Goal: Transaction & Acquisition: Book appointment/travel/reservation

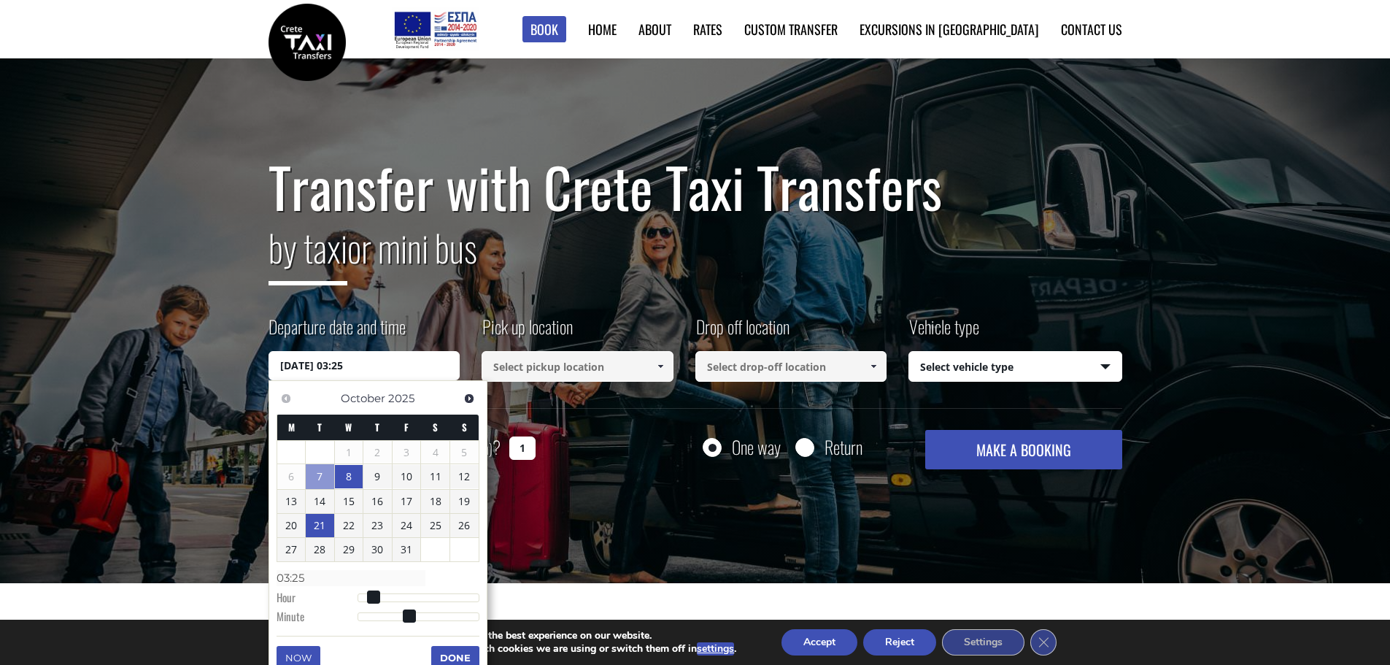
click at [318, 521] on link "21" at bounding box center [320, 525] width 28 height 23
click at [374, 528] on link "23" at bounding box center [377, 525] width 28 height 23
click at [324, 525] on link "21" at bounding box center [320, 525] width 28 height 23
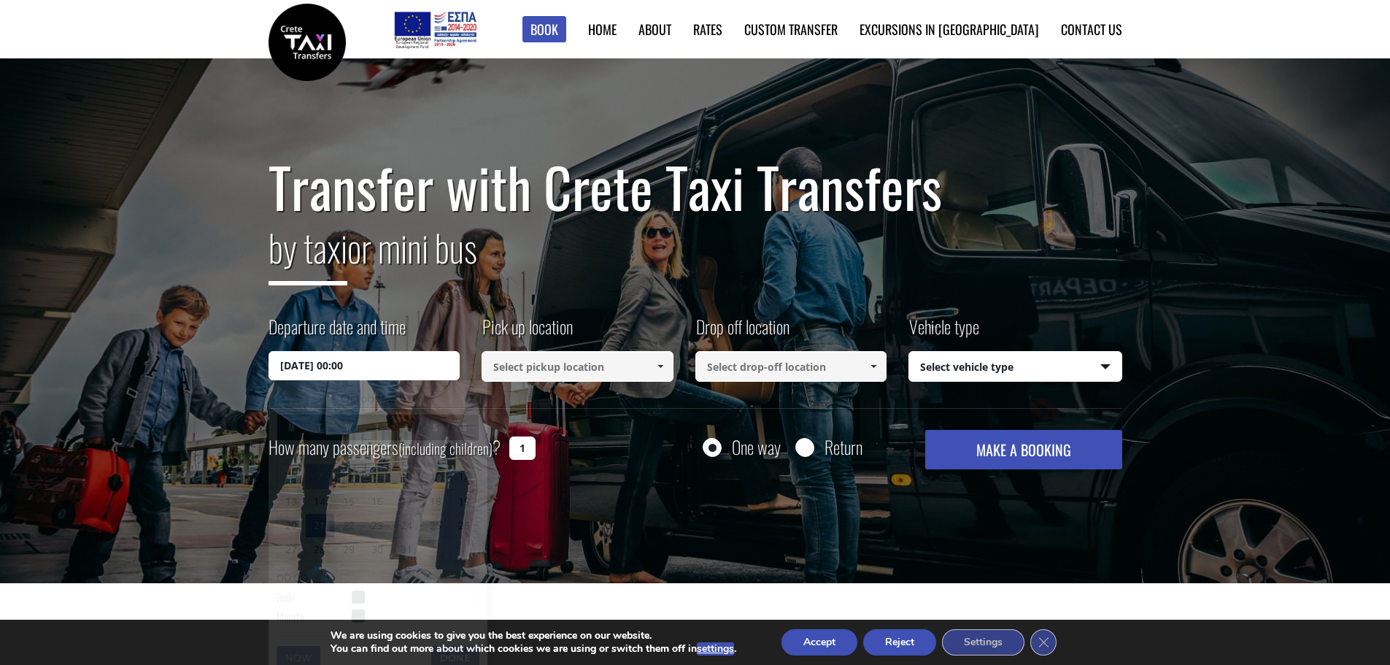
click at [527, 511] on div "Transfer with Crete Taxi Transfers by taxi or mini bus Departure date and time …" at bounding box center [695, 321] width 1390 height 526
click at [354, 362] on input "[DATE] 00:00" at bounding box center [365, 365] width 192 height 29
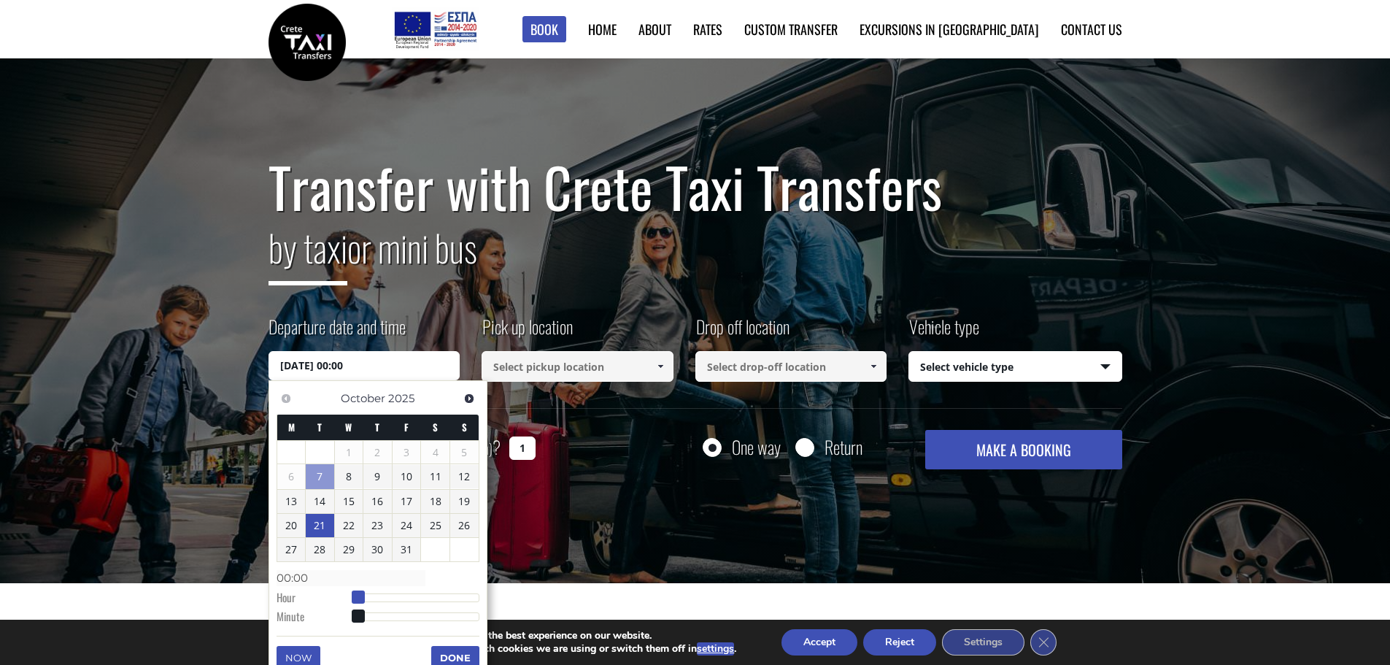
type input "[DATE] 01:00"
type input "01:00"
type input "[DATE] 02:00"
type input "02:00"
type input "[DATE] 05:00"
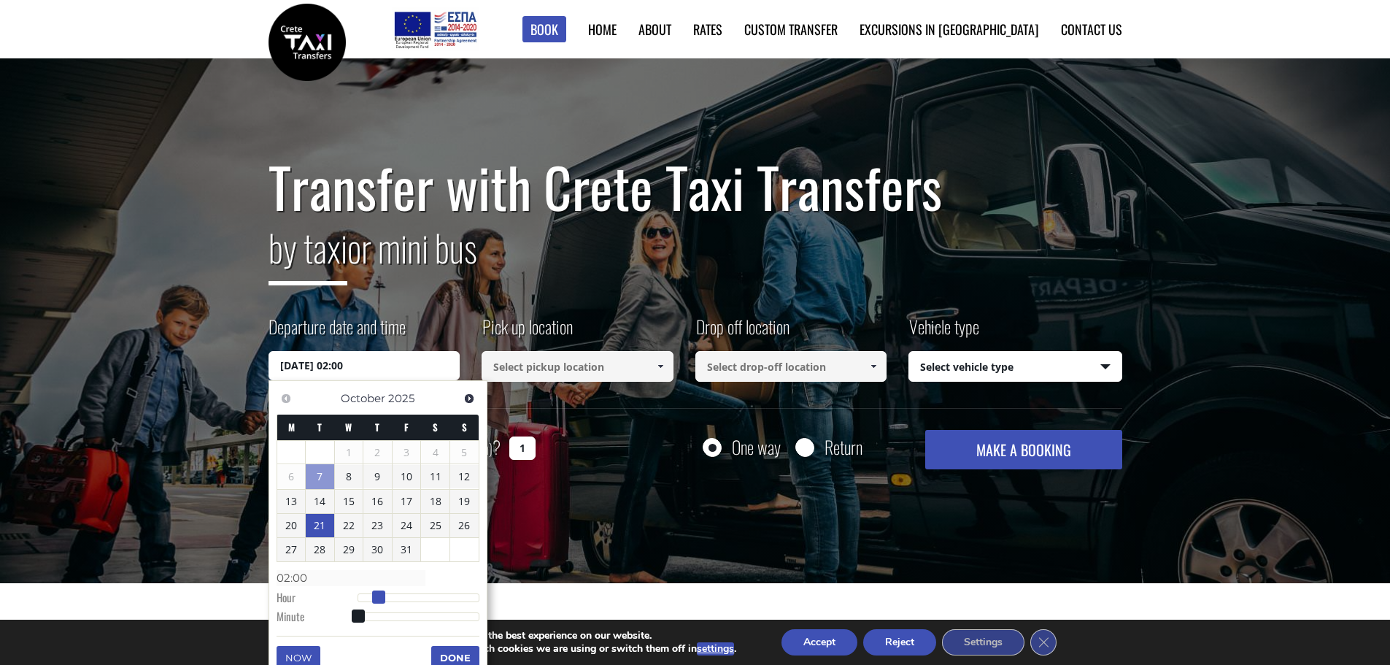
type input "05:00"
type input "[DATE] 06:00"
type input "06:00"
type input "[DATE] 07:00"
type input "07:00"
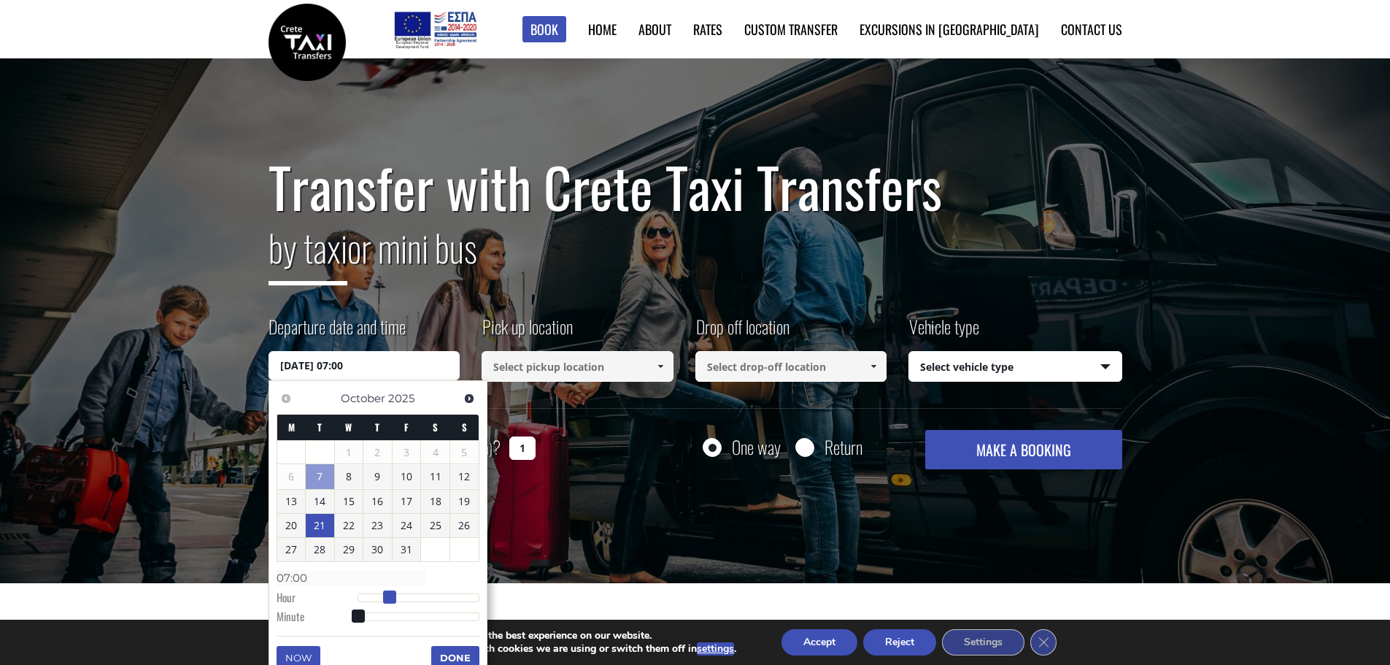
type input "[DATE] 08:00"
type input "08:00"
type input "[DATE] 09:00"
type input "09:00"
type input "[DATE] 10:00"
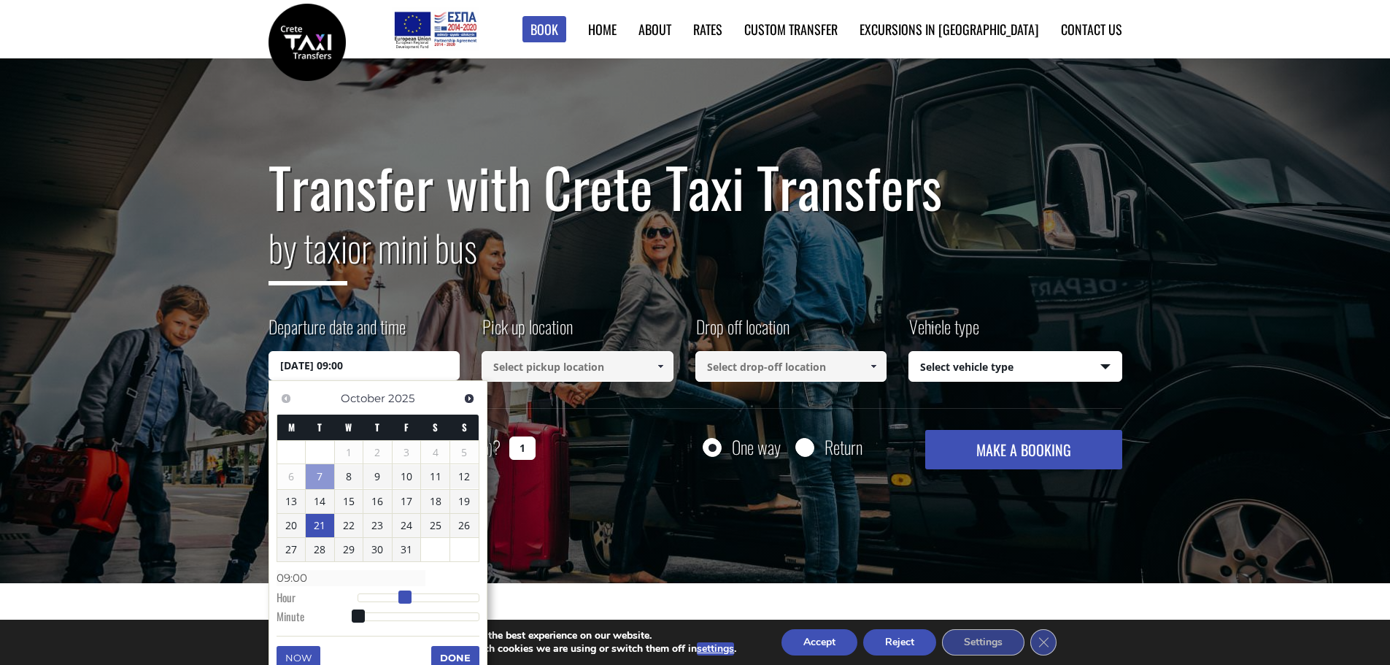
type input "10:00"
type input "[DATE] 09:00"
type input "09:00"
drag, startPoint x: 361, startPoint y: 594, endPoint x: 408, endPoint y: 598, distance: 47.6
click at [408, 598] on span at bounding box center [405, 596] width 13 height 13
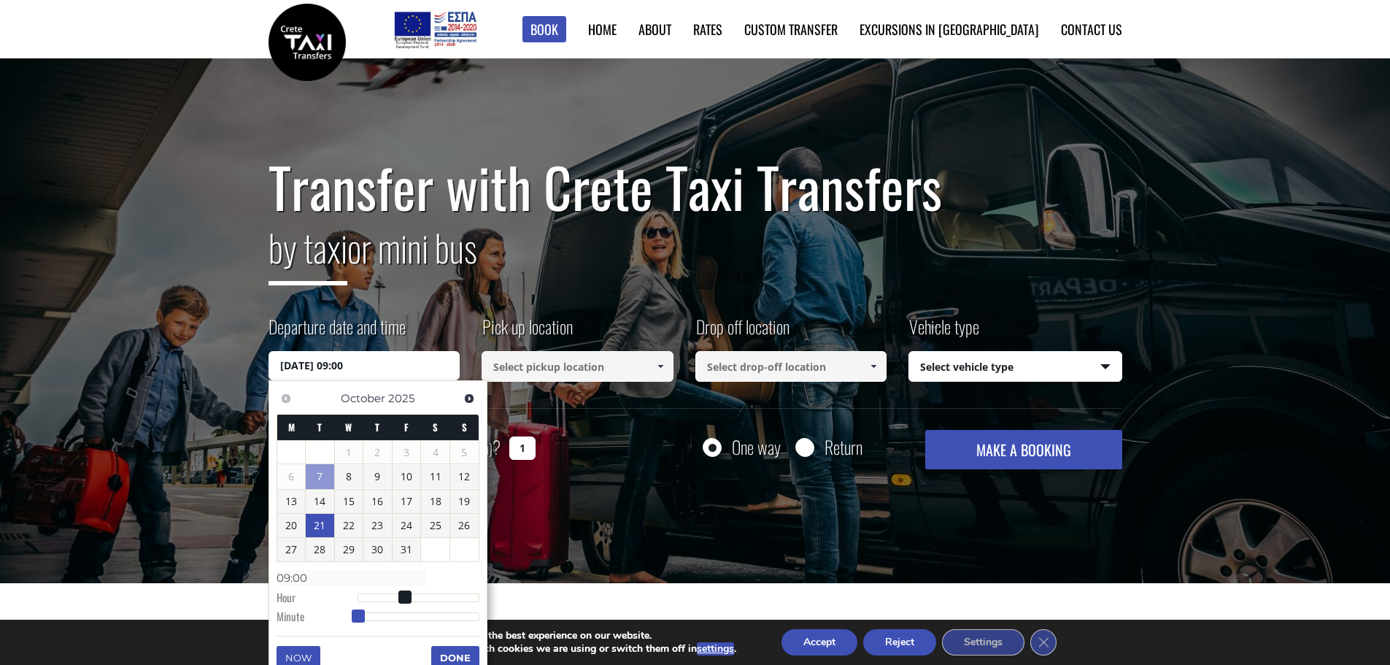
type input "[DATE] 09:01"
type input "09:01"
type input "[DATE] 09:02"
type input "09:02"
type input "[DATE] 09:03"
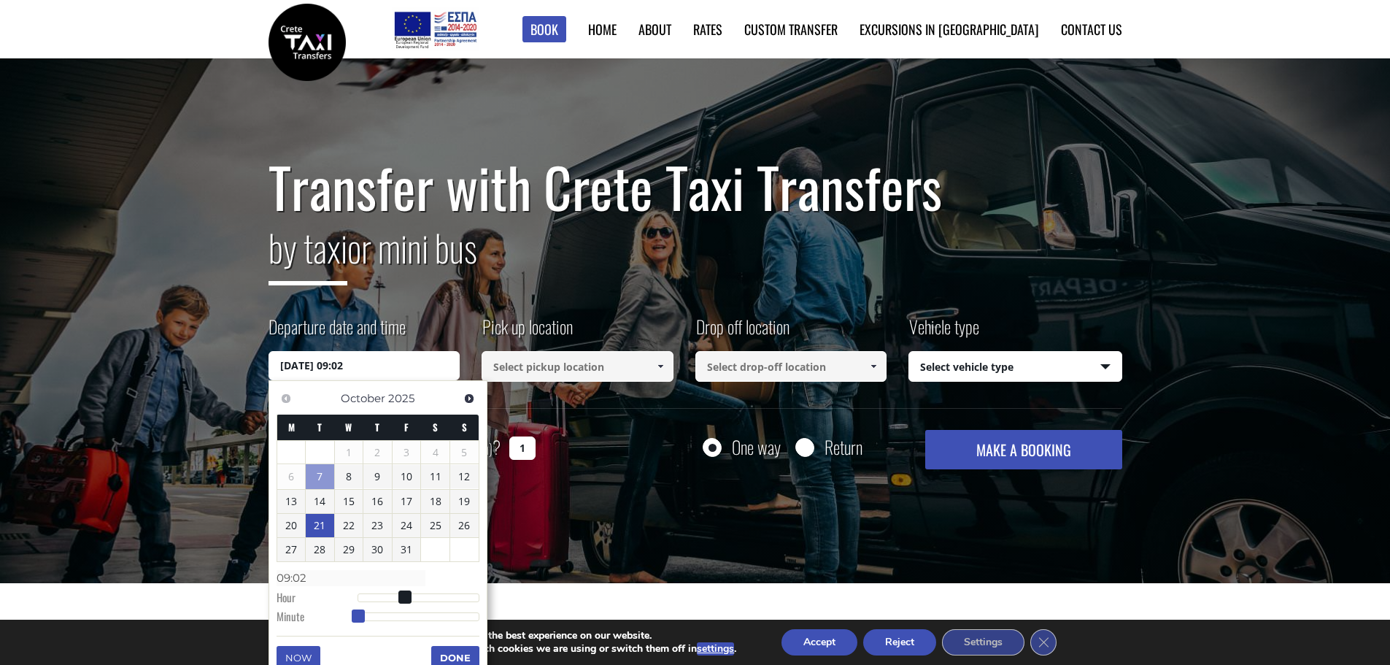
type input "09:03"
type input "[DATE] 09:04"
type input "09:04"
type input "[DATE] 09:05"
type input "09:05"
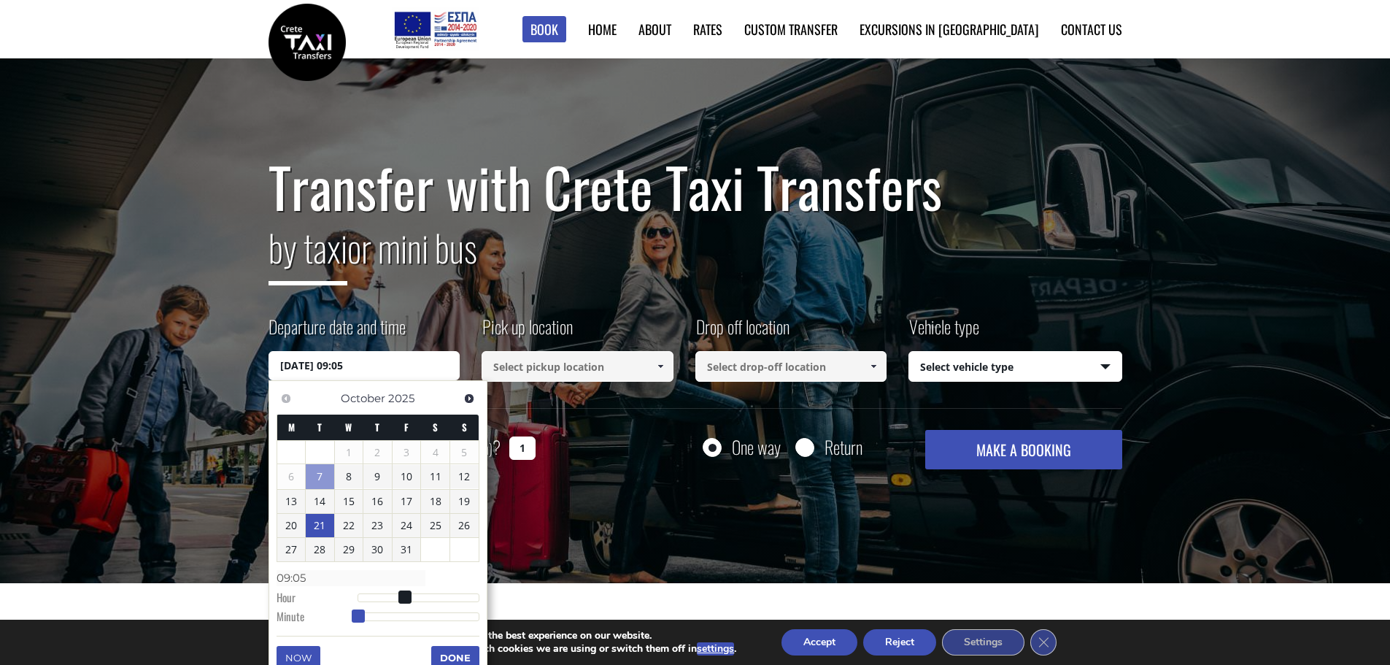
type input "[DATE] 09:06"
type input "09:06"
type input "[DATE] 09:07"
type input "09:07"
type input "[DATE] 09:08"
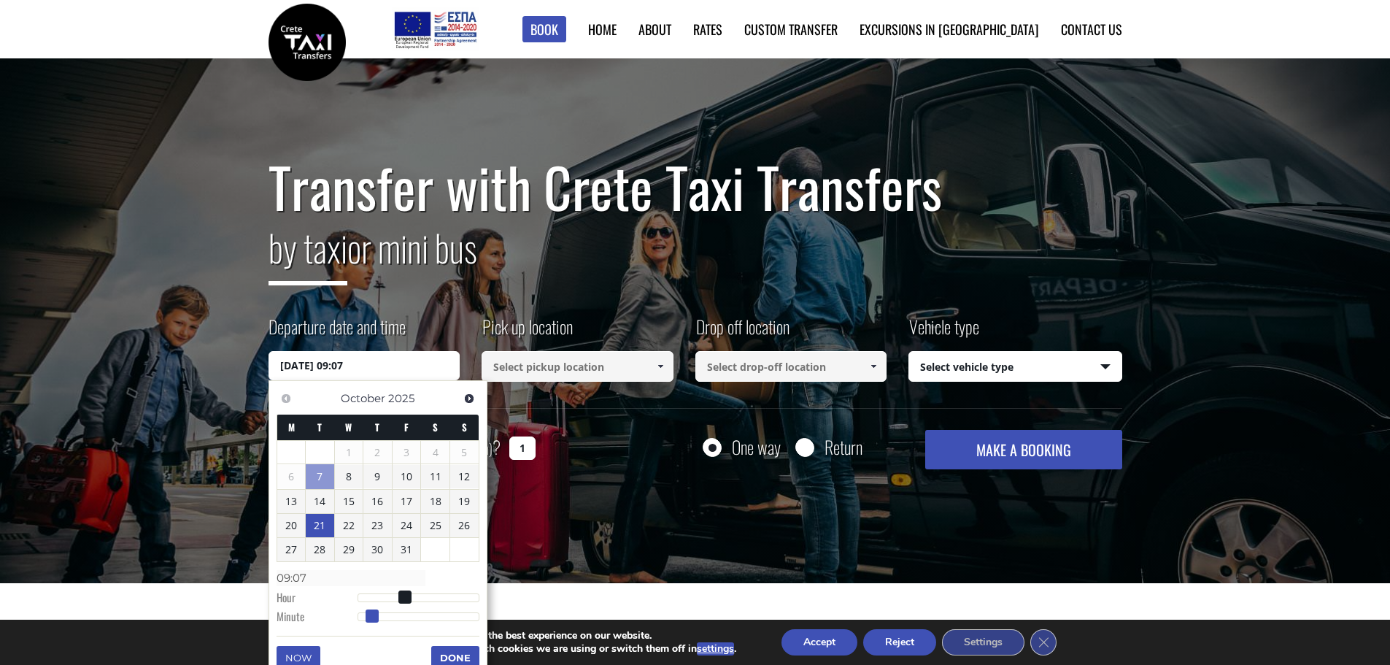
type input "09:08"
type input "[DATE] 09:09"
type input "09:09"
type input "[DATE] 09:10"
type input "09:10"
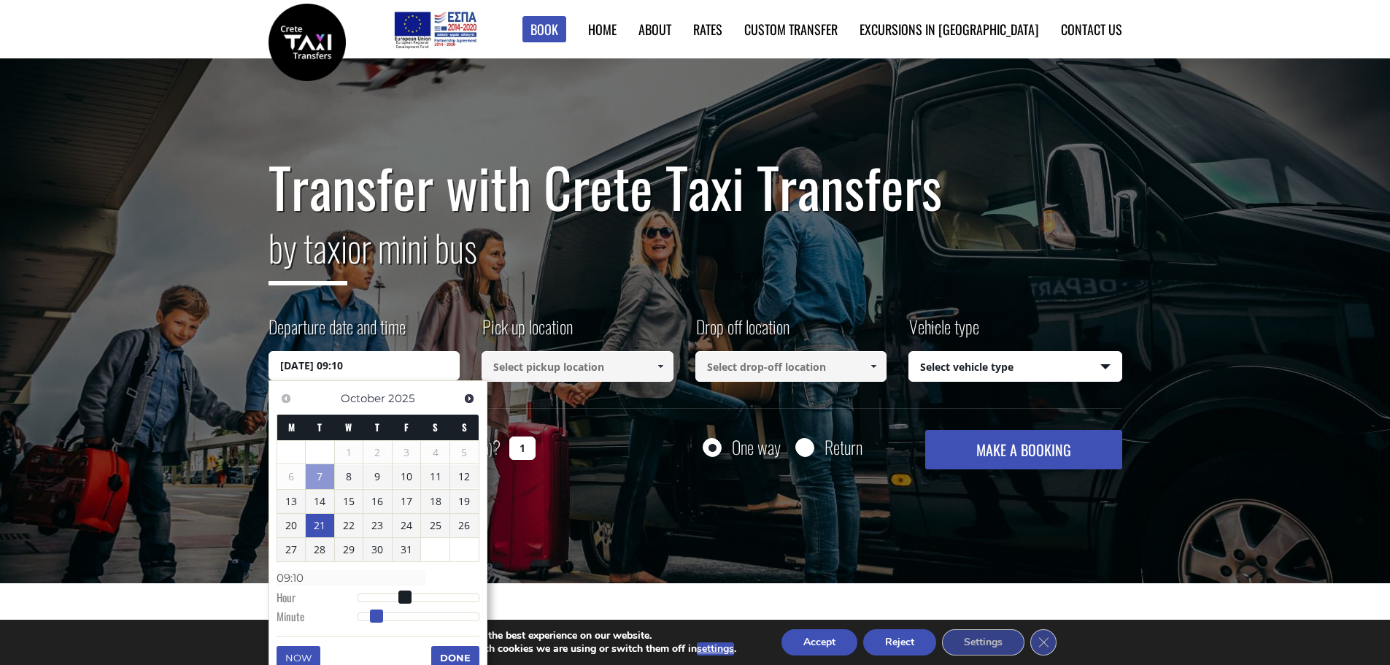
type input "[DATE] 09:11"
type input "09:11"
type input "[DATE] 09:12"
type input "09:12"
type input "[DATE] 09:13"
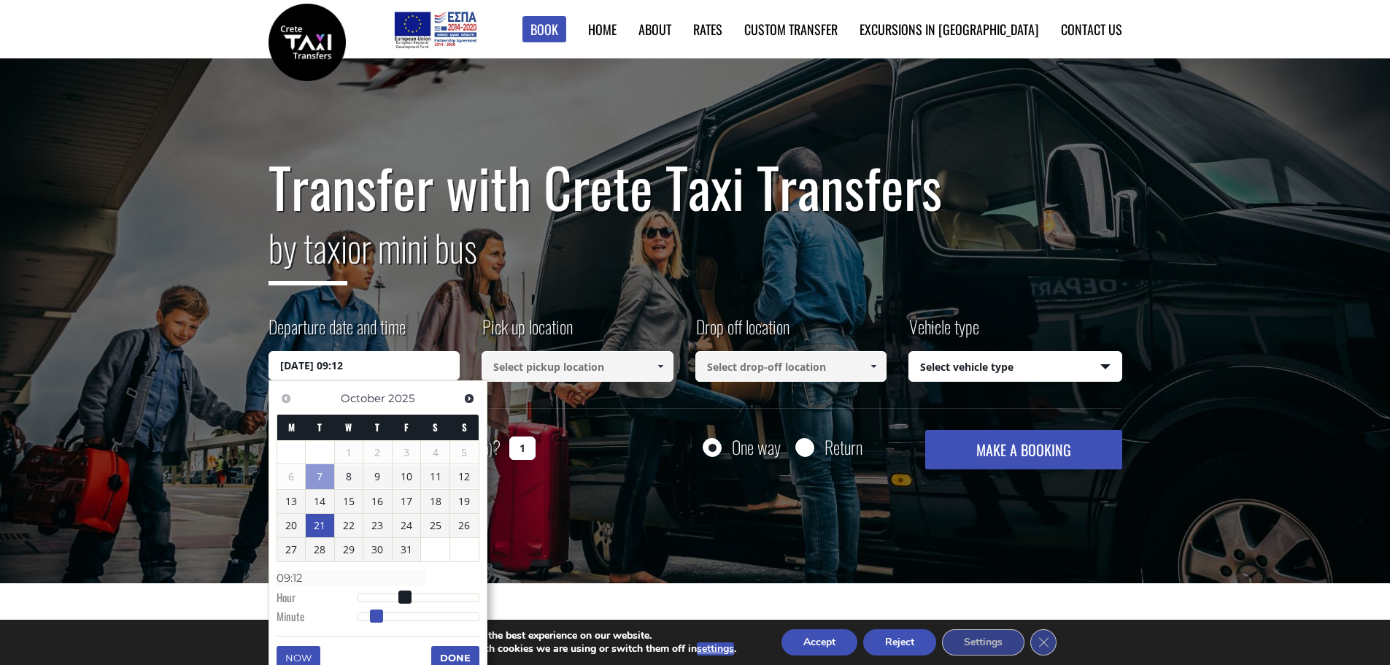
type input "09:13"
type input "[DATE] 09:14"
type input "09:14"
type input "[DATE] 09:15"
type input "09:15"
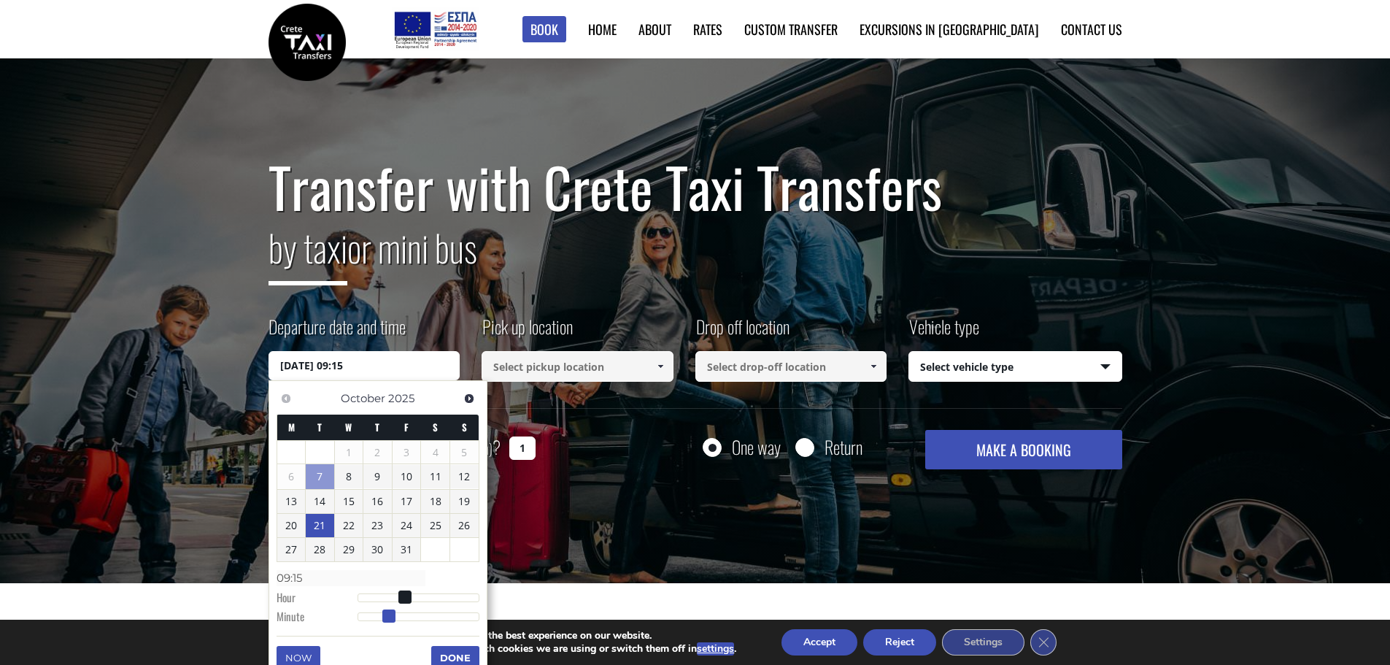
drag, startPoint x: 355, startPoint y: 617, endPoint x: 385, endPoint y: 619, distance: 30.0
click at [385, 619] on span at bounding box center [388, 615] width 13 height 13
click at [452, 652] on button "Done" at bounding box center [455, 657] width 48 height 23
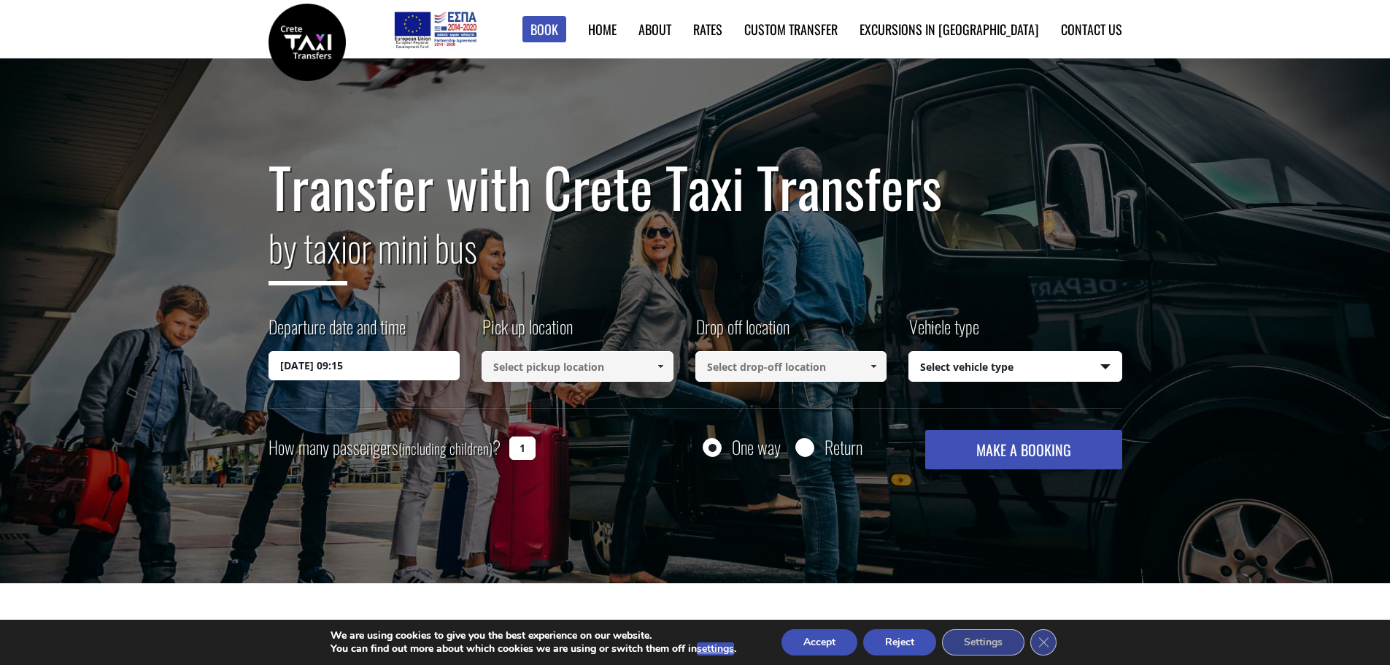
click at [544, 374] on input at bounding box center [578, 366] width 192 height 31
click at [663, 373] on link at bounding box center [660, 366] width 24 height 31
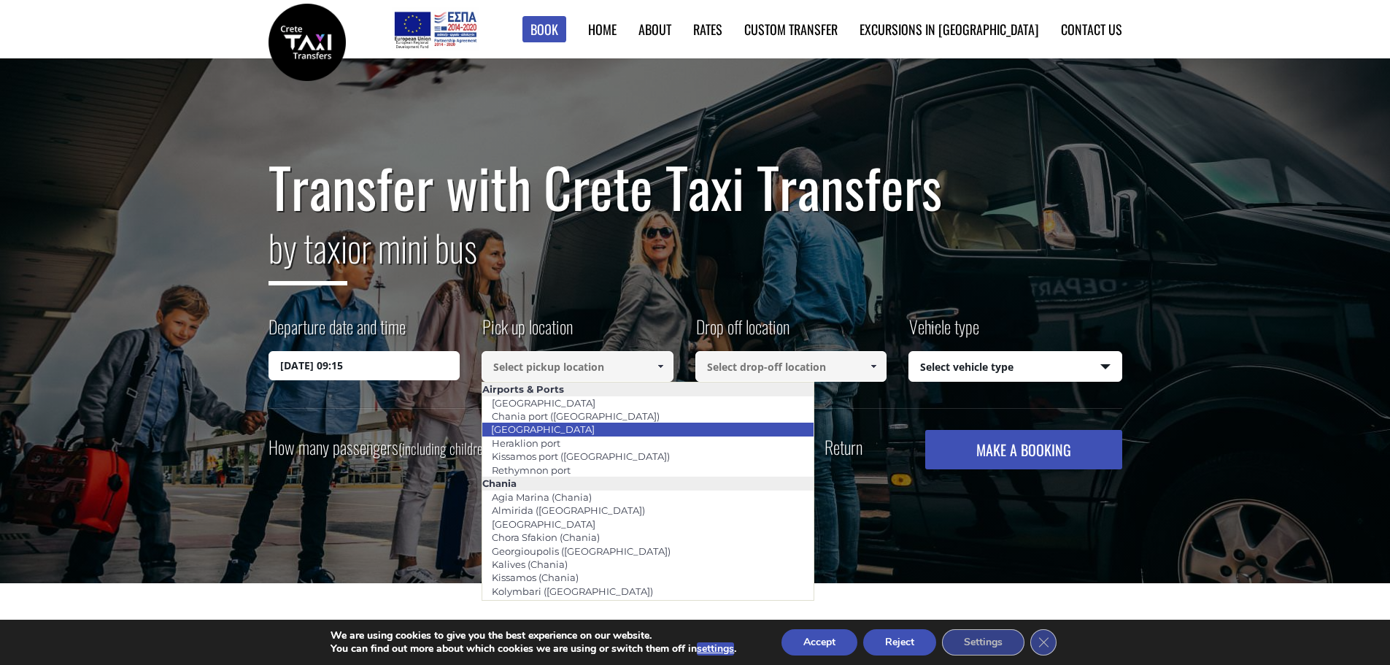
click at [566, 428] on link "[GEOGRAPHIC_DATA]" at bounding box center [543, 429] width 123 height 20
type input "[GEOGRAPHIC_DATA]"
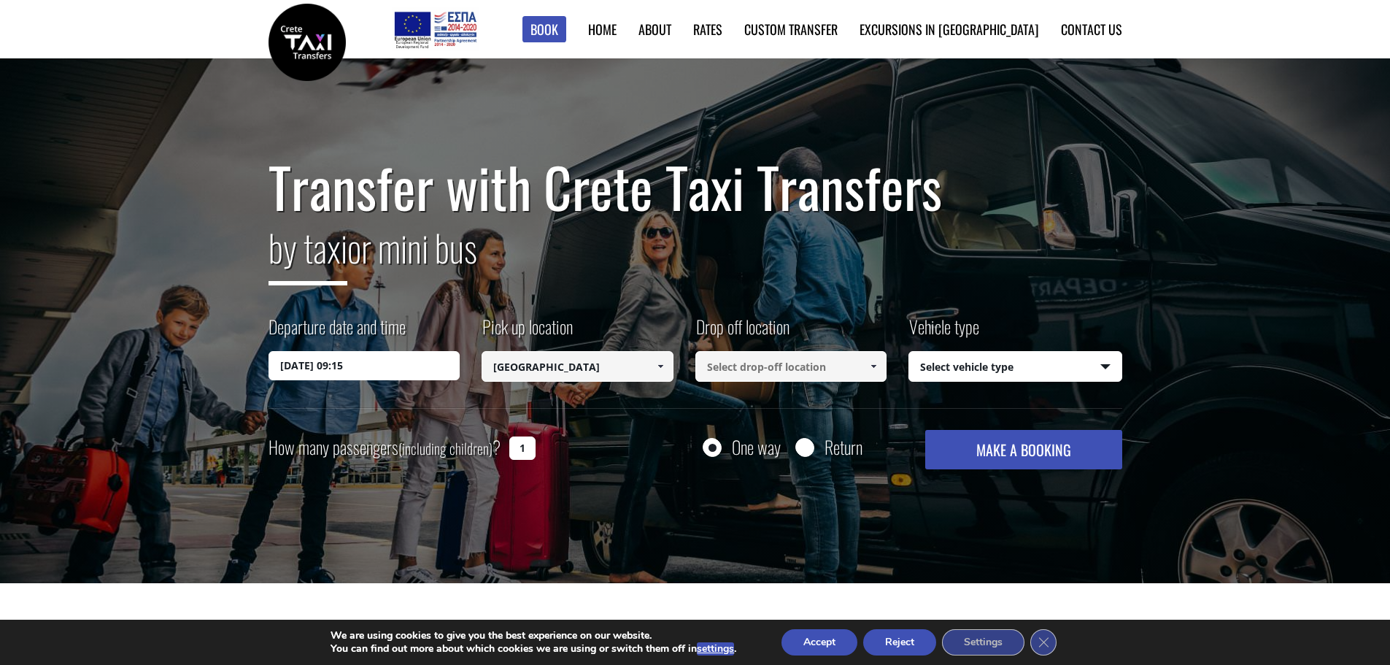
click at [872, 366] on span at bounding box center [874, 367] width 12 height 12
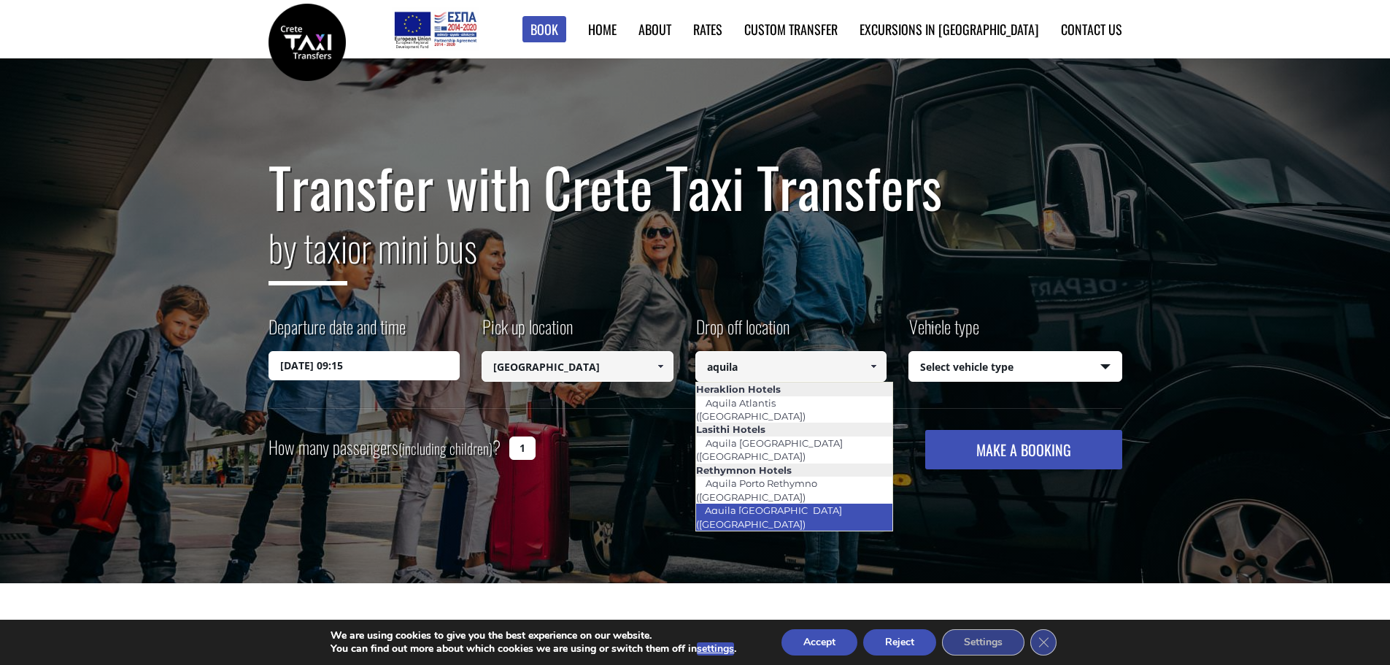
click at [814, 500] on link "Aquila [GEOGRAPHIC_DATA] ([GEOGRAPHIC_DATA])" at bounding box center [769, 517] width 147 height 34
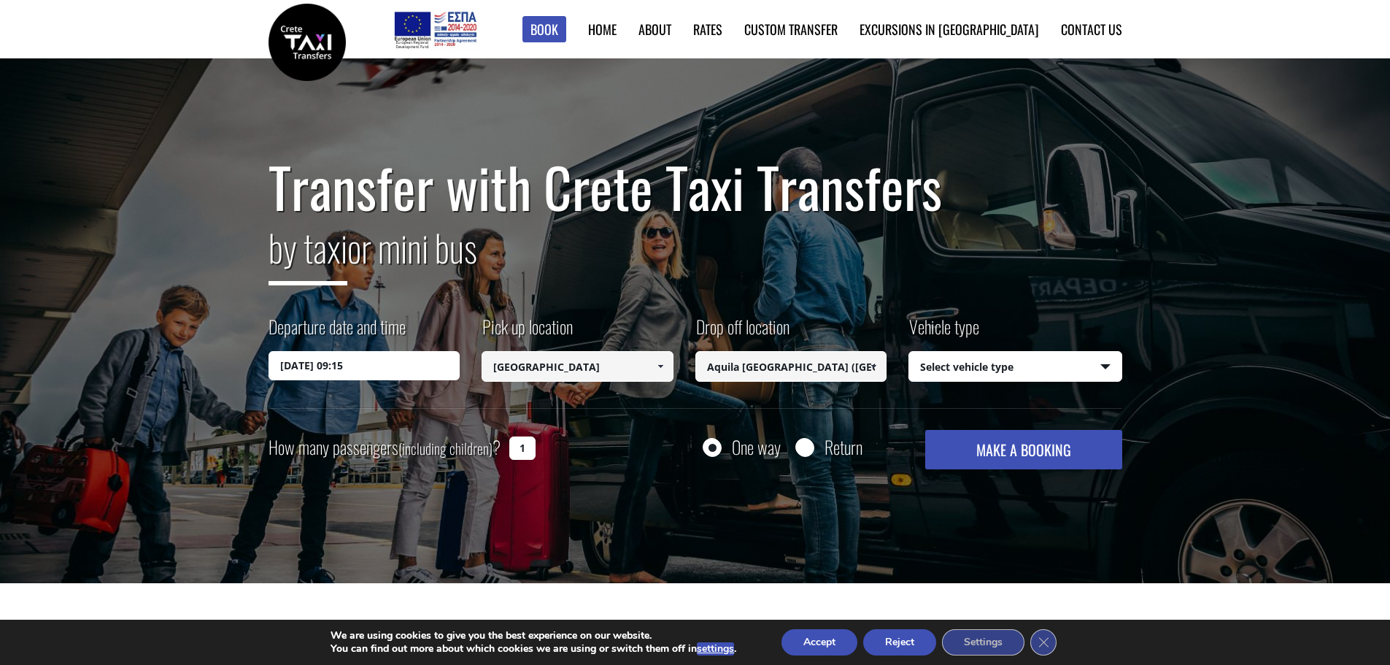
type input "Aquila [GEOGRAPHIC_DATA] ([GEOGRAPHIC_DATA])"
click at [1009, 371] on select "Select vehicle type Taxi (4 passengers) Mercedes E Class Mini Van (7 passengers…" at bounding box center [1015, 367] width 212 height 31
select select "540"
click at [909, 352] on select "Select vehicle type Taxi (4 passengers) Mercedes E Class Mini Van (7 passengers…" at bounding box center [1015, 367] width 212 height 31
click at [803, 446] on input "Return" at bounding box center [805, 448] width 18 height 18
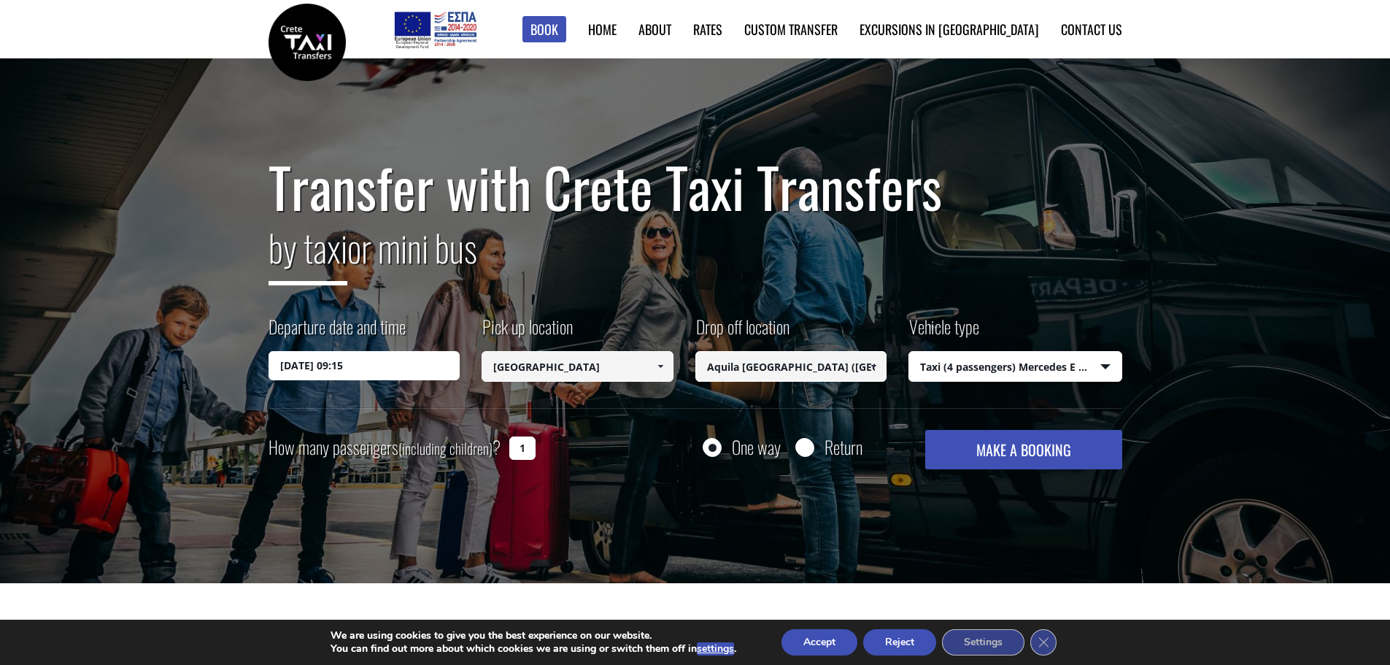
radio input "true"
type input "Aquila [GEOGRAPHIC_DATA] ([GEOGRAPHIC_DATA])"
type input "[GEOGRAPHIC_DATA]"
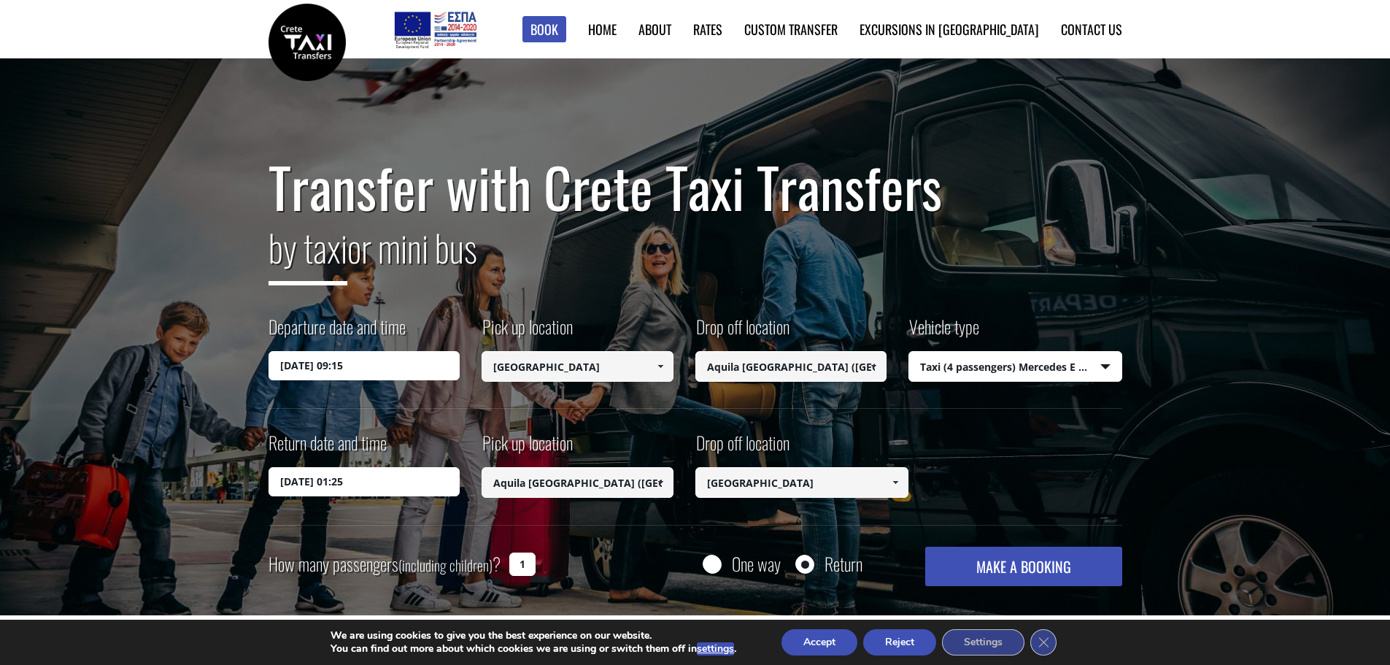
click at [372, 474] on input "[DATE] 01:25" at bounding box center [365, 481] width 192 height 29
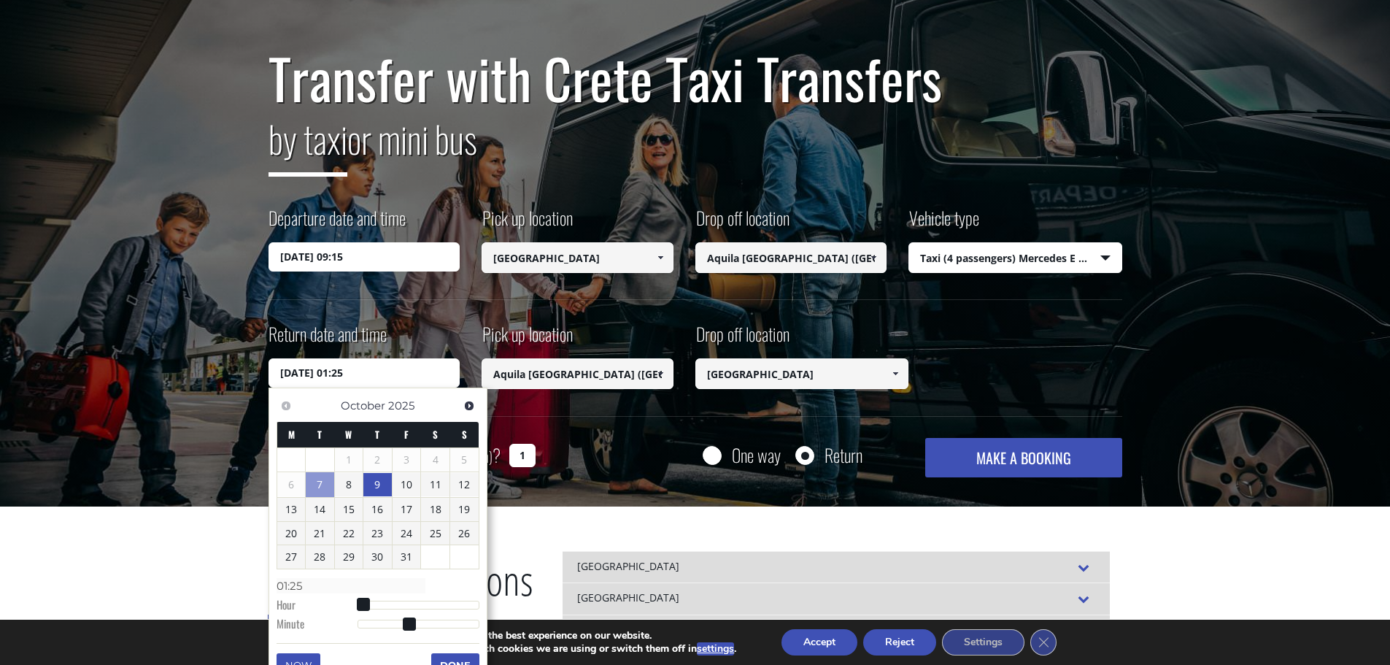
scroll to position [109, 0]
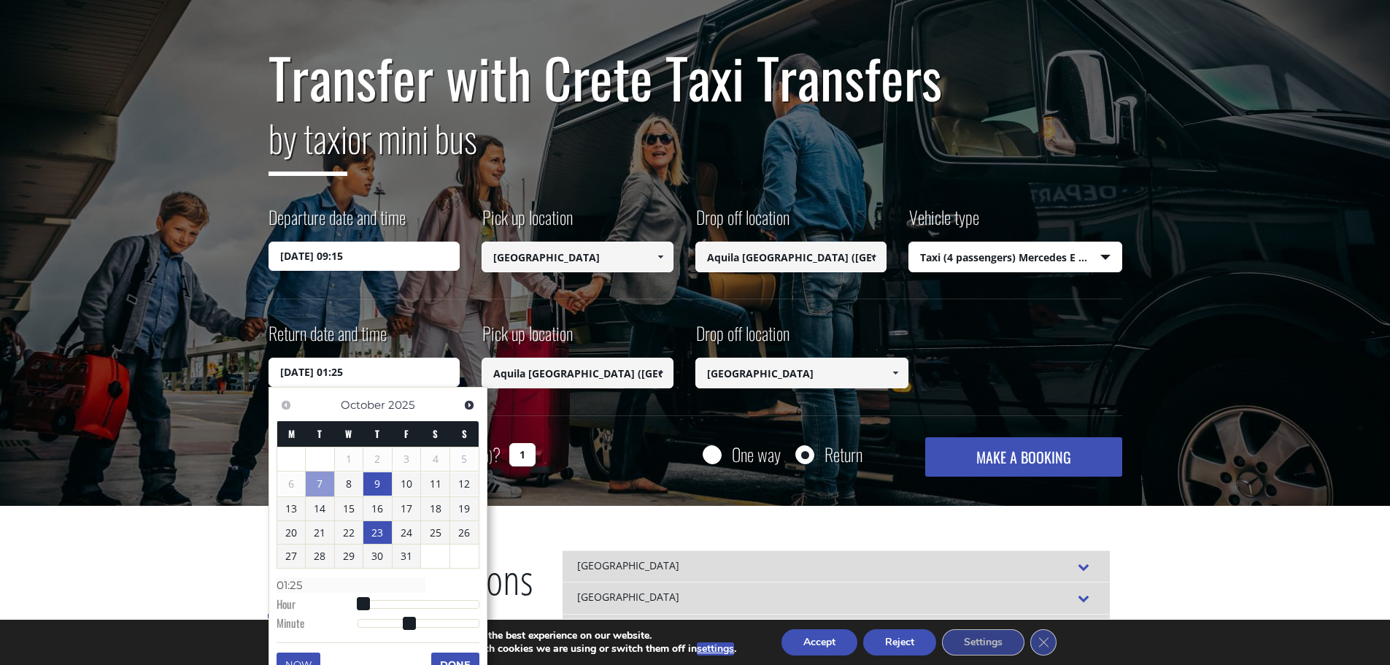
click at [374, 538] on link "23" at bounding box center [377, 532] width 28 height 23
type input "[DATE] 02:25"
type input "02:25"
type input "[DATE] 03:25"
type input "03:25"
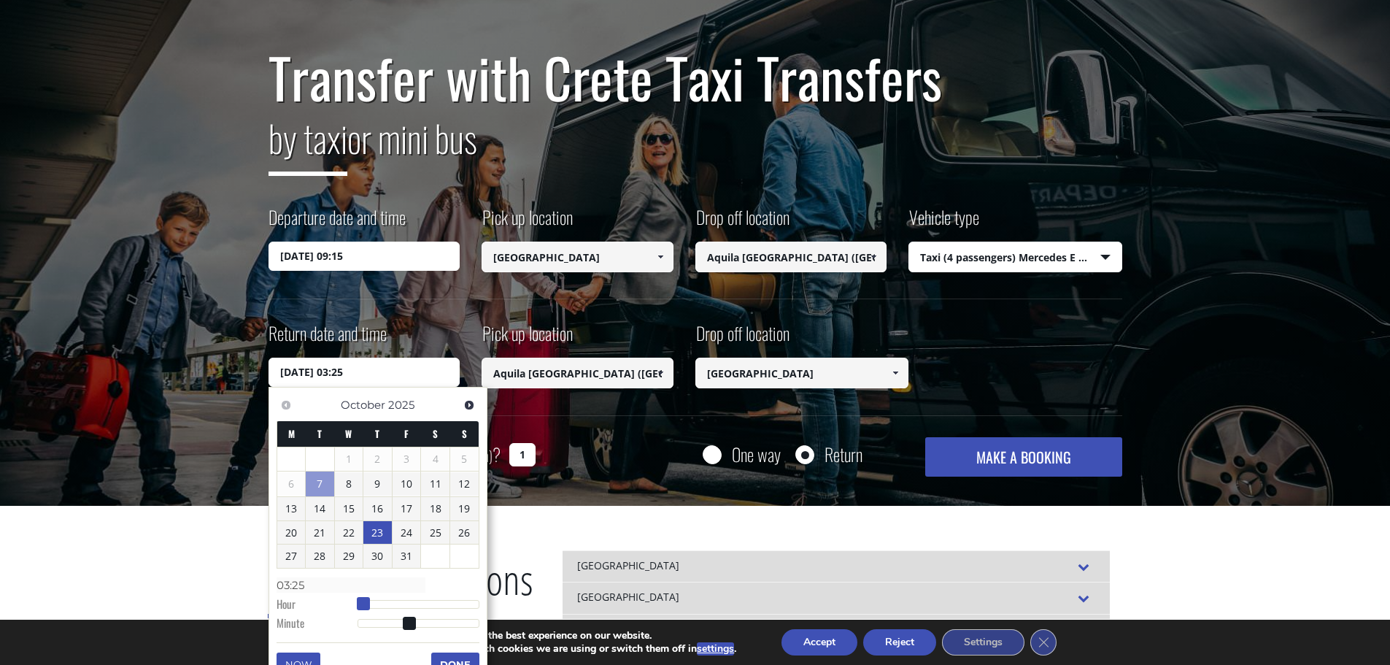
type input "[DATE] 04:25"
type input "04:25"
type input "[DATE] 05:25"
type input "05:25"
type input "[DATE] 06:25"
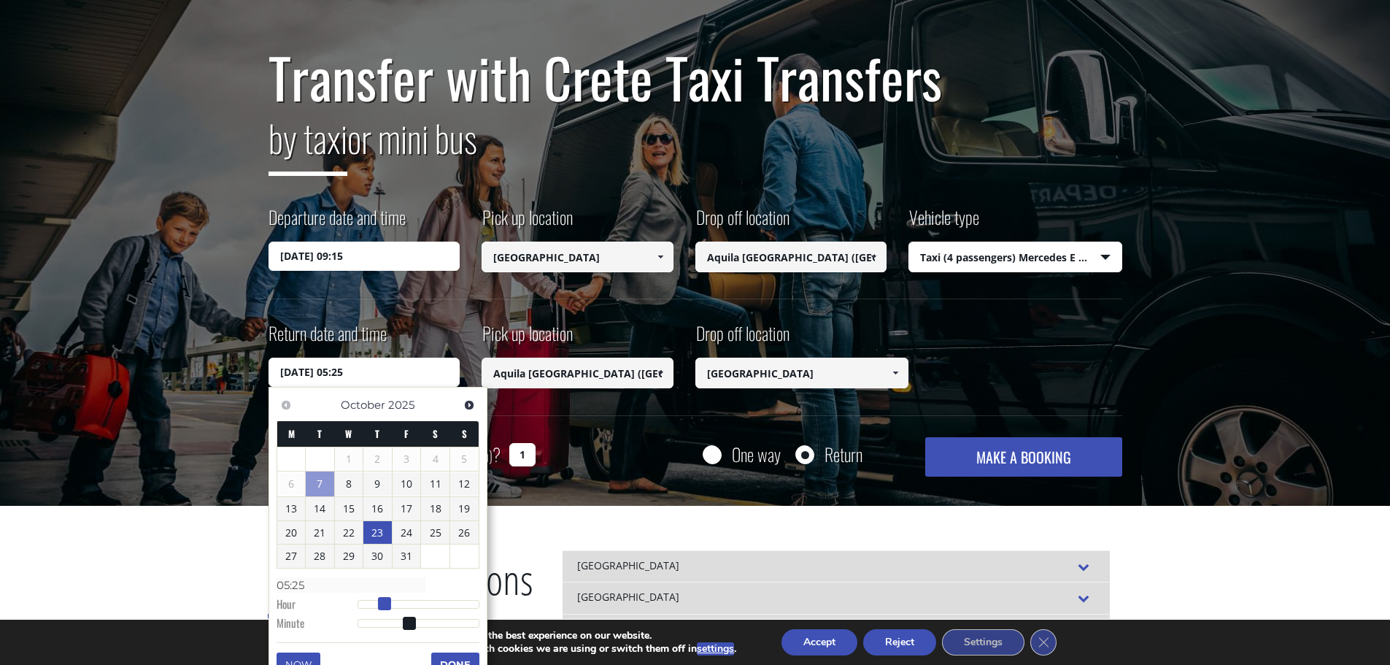
type input "06:25"
type input "[DATE] 07:25"
type input "07:25"
type input "[DATE] 08:25"
type input "08:25"
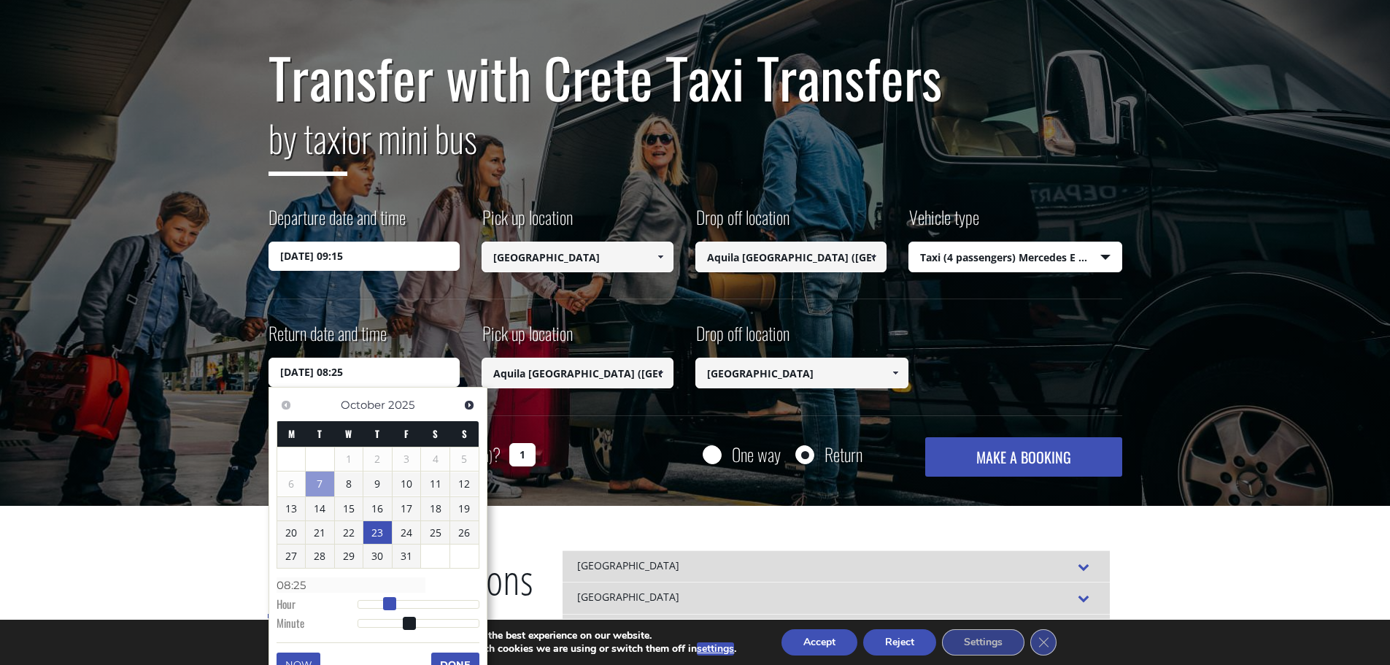
type input "[DATE] 09:25"
type input "09:25"
type input "[DATE] 10:25"
type input "10:25"
type input "[DATE] 11:25"
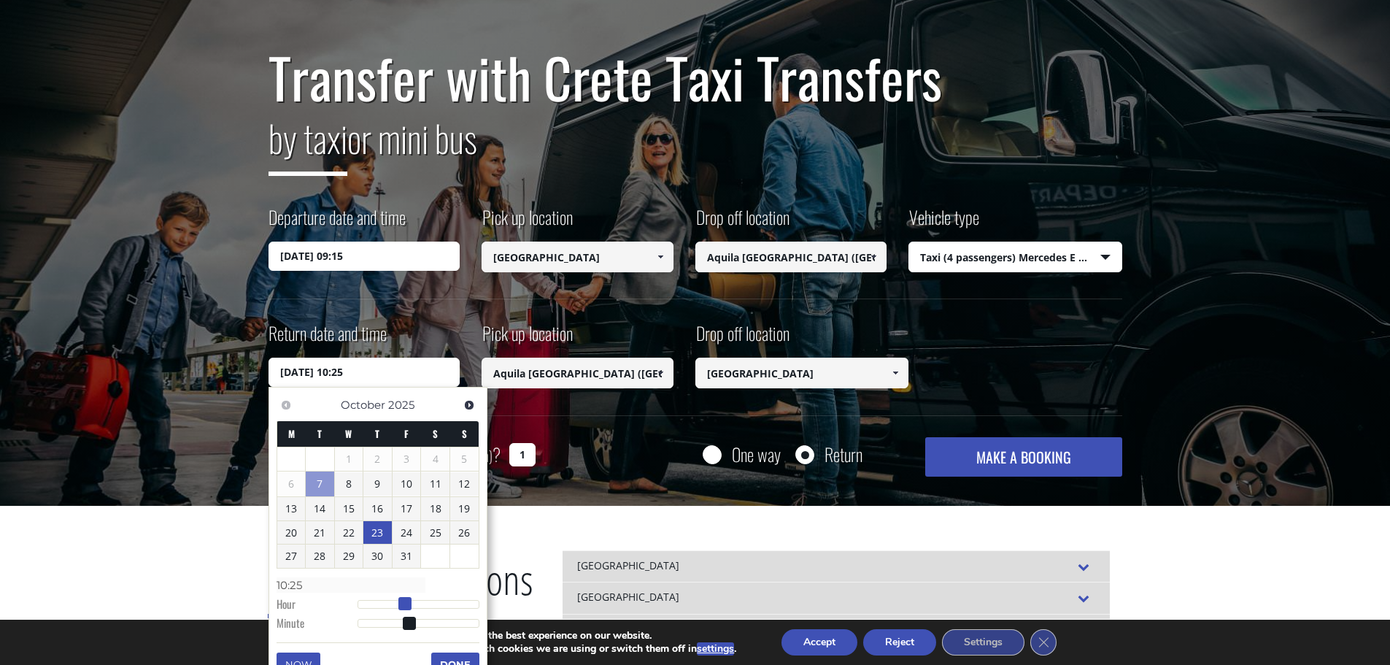
type input "11:25"
type input "[DATE] 12:25"
type input "12:25"
type input "[DATE] 13:25"
type input "13:25"
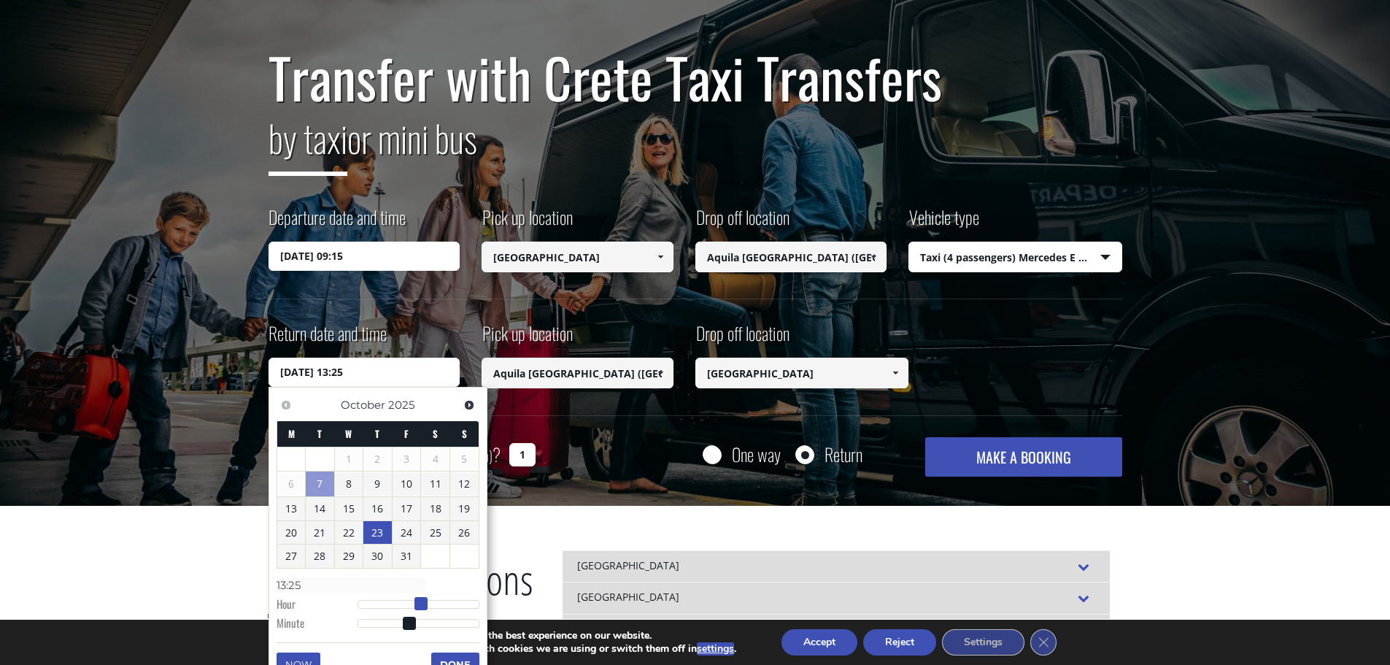
type input "[DATE] 14:25"
type input "14:25"
type input "[DATE] 15:25"
type input "15:25"
type input "[DATE] 16:25"
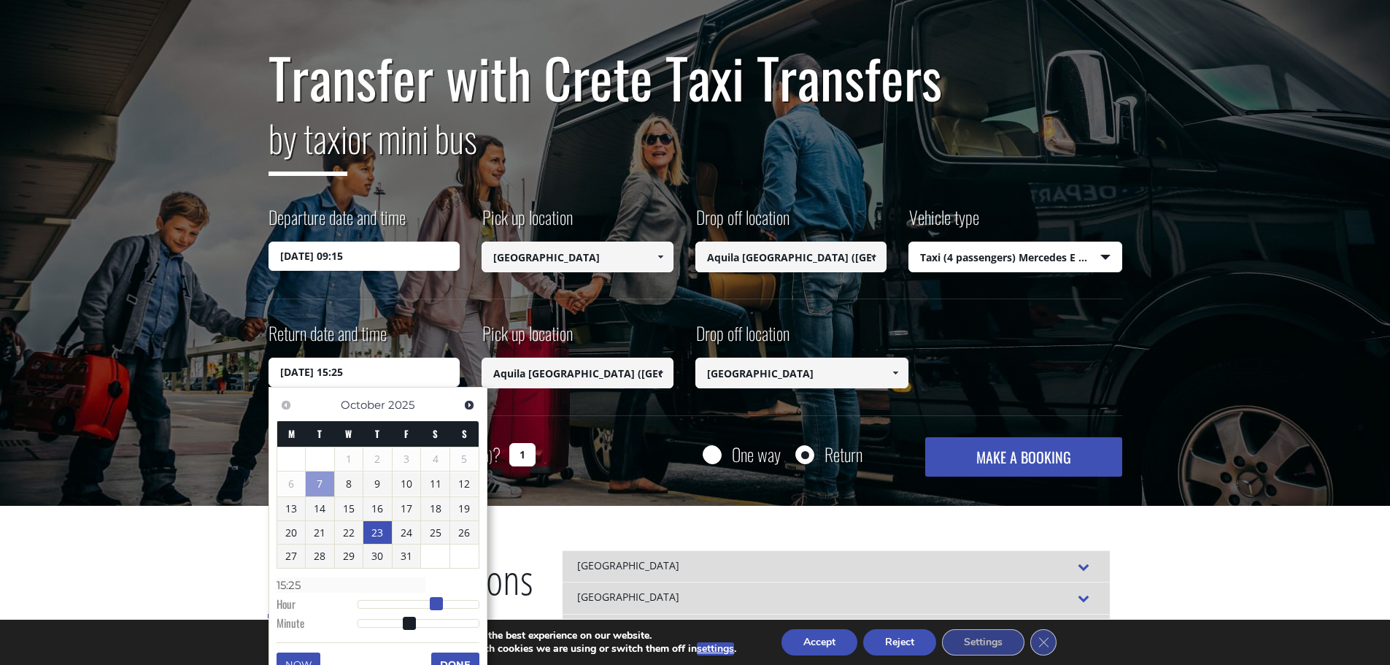
type input "16:25"
type input "[DATE] 17:25"
type input "17:25"
type input "[DATE] 18:25"
type input "18:25"
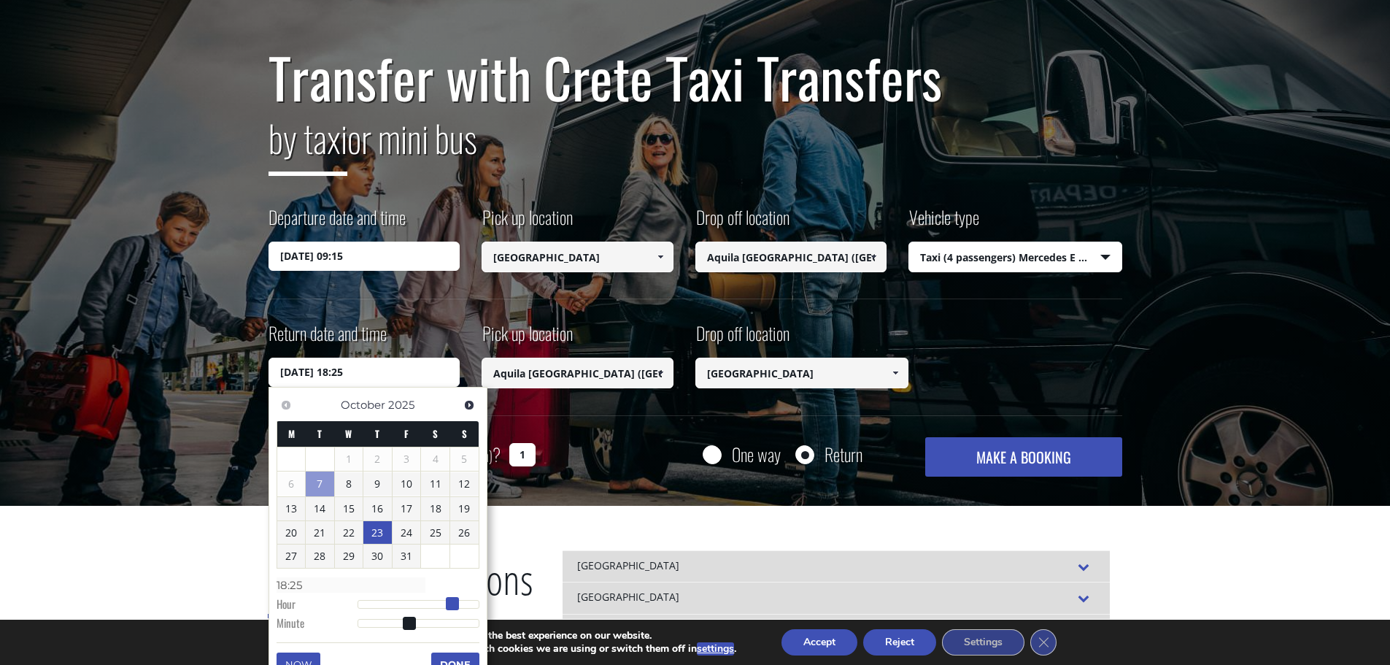
type input "[DATE] 17:25"
type input "17:25"
type input "[DATE] 16:25"
type input "16:25"
drag, startPoint x: 365, startPoint y: 604, endPoint x: 445, endPoint y: 606, distance: 80.3
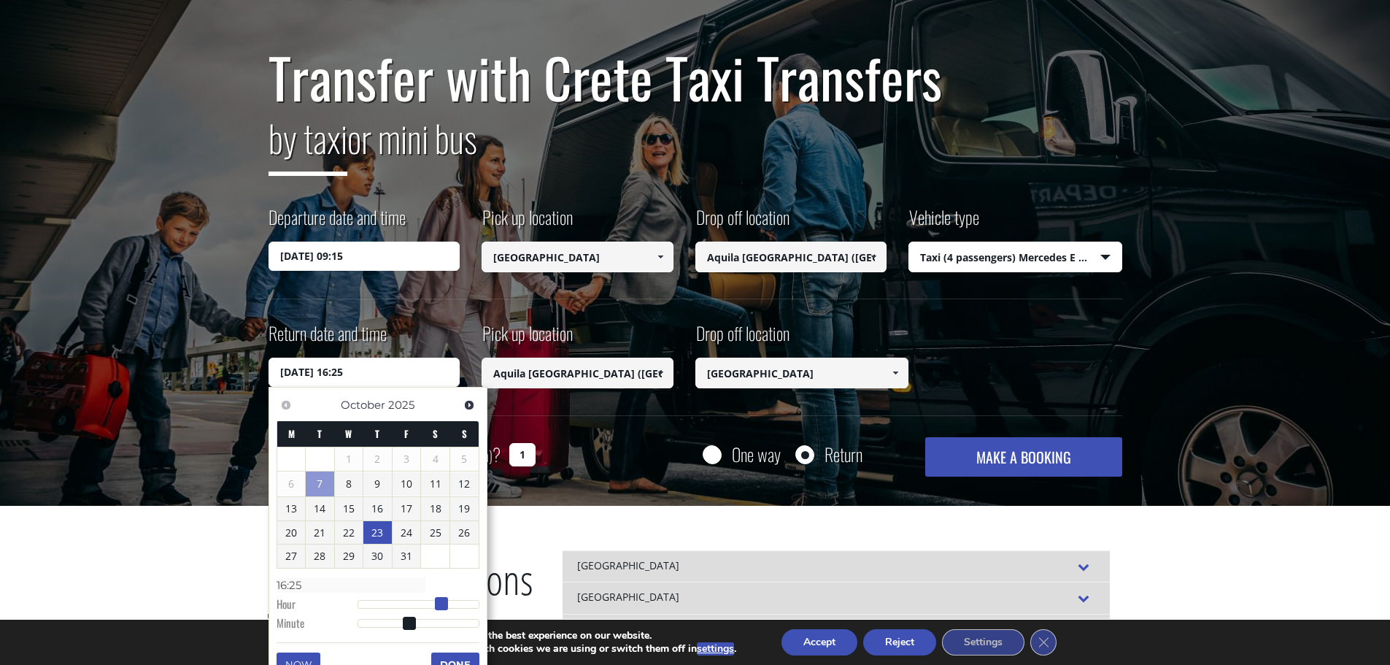
click at [445, 606] on span at bounding box center [441, 603] width 13 height 13
type input "[DATE] 16:24"
type input "16:24"
type input "[DATE] 16:22"
type input "16:22"
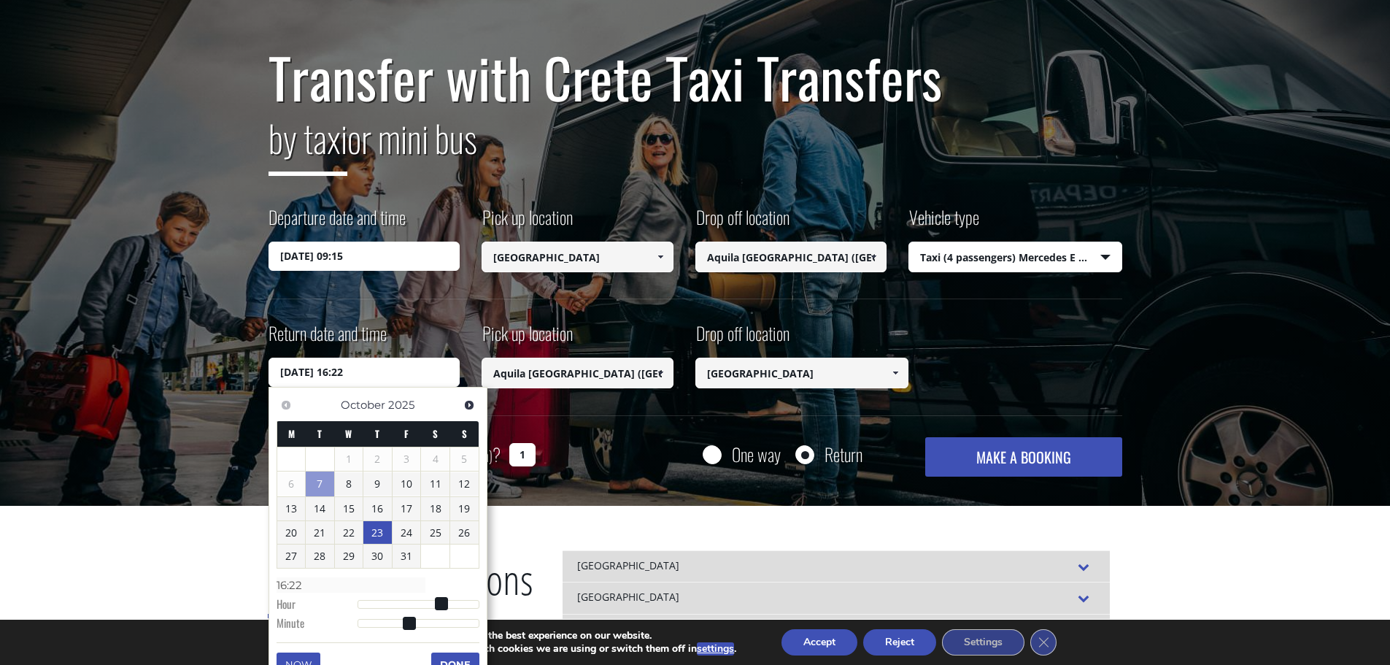
type input "[DATE] 16:12"
type input "16:12"
type input "[DATE] 16:09"
type input "16:09"
type input "[DATE] 16:03"
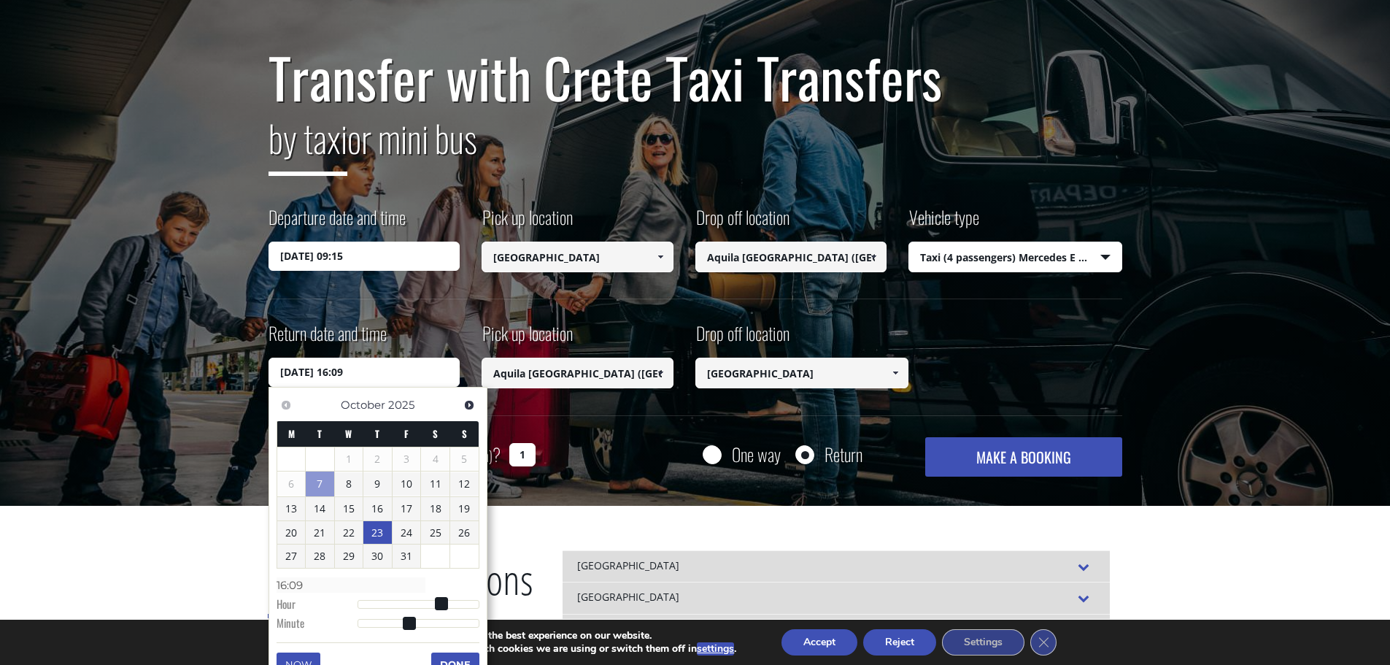
type input "16:03"
type input "[DATE] 16:00"
type input "16:00"
drag, startPoint x: 411, startPoint y: 620, endPoint x: 336, endPoint y: 618, distance: 75.2
click at [336, 618] on dl "Time 16:00 Hour Minute Second Millisecond Microsecond Time Zone -1200 -1100 -10…" at bounding box center [378, 604] width 203 height 62
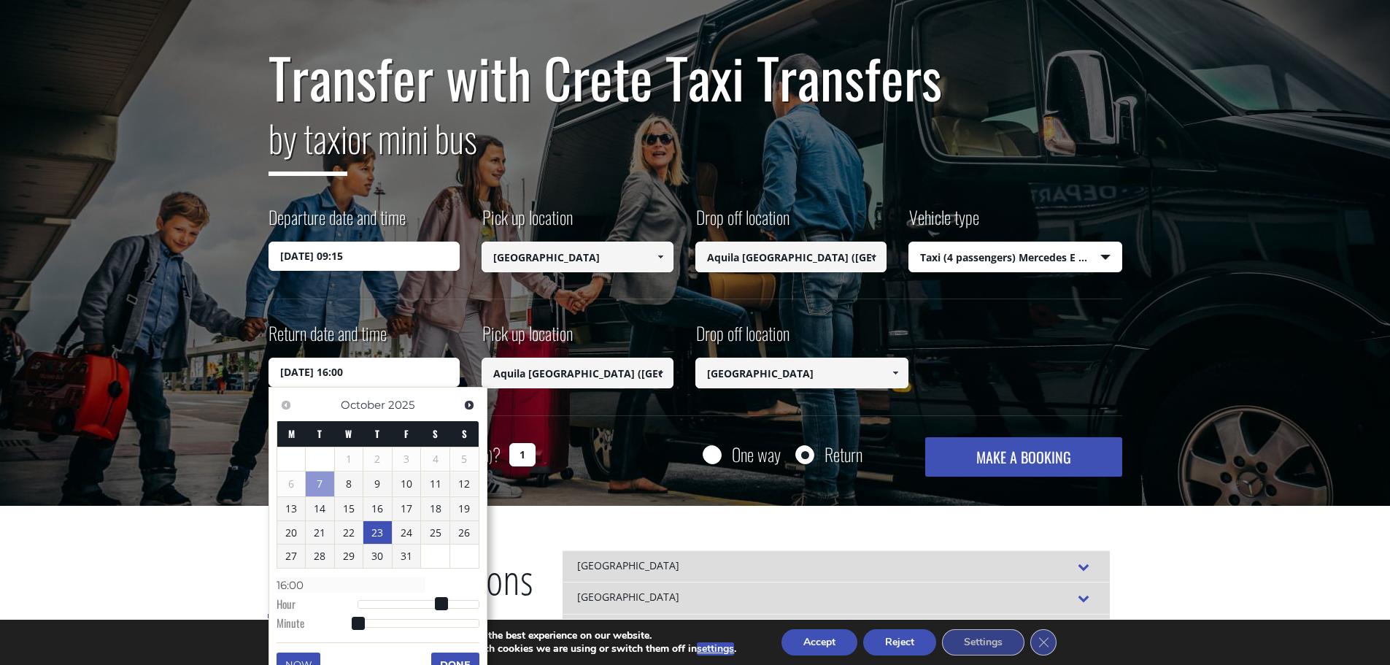
click at [463, 661] on button "Done" at bounding box center [455, 663] width 48 height 23
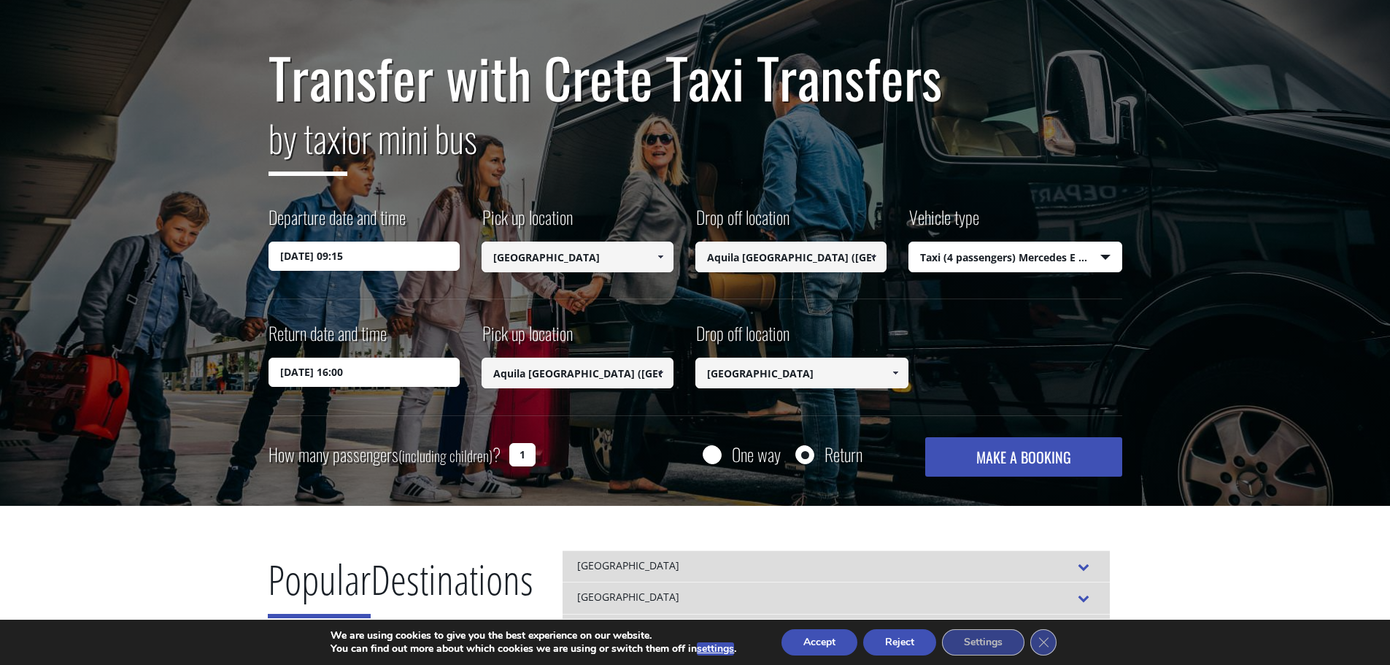
click at [998, 465] on button "MAKE A BOOKING" at bounding box center [1023, 456] width 196 height 39
